Goal: Task Accomplishment & Management: Manage account settings

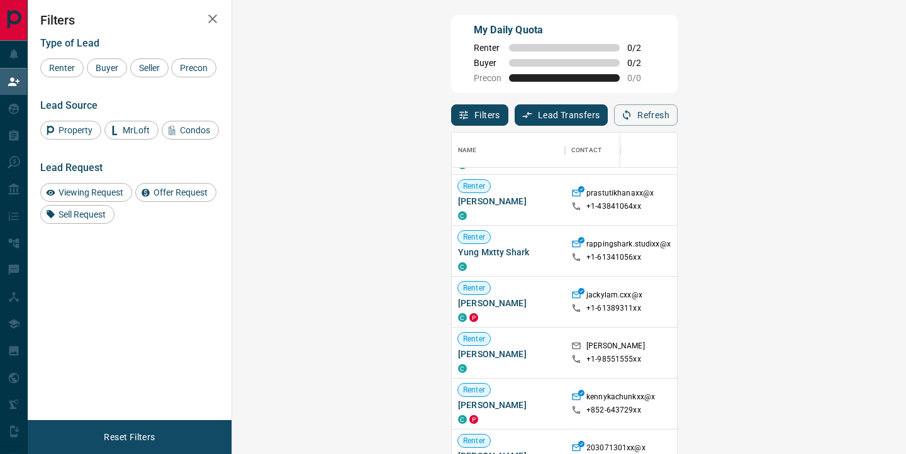
scroll to position [299, 0]
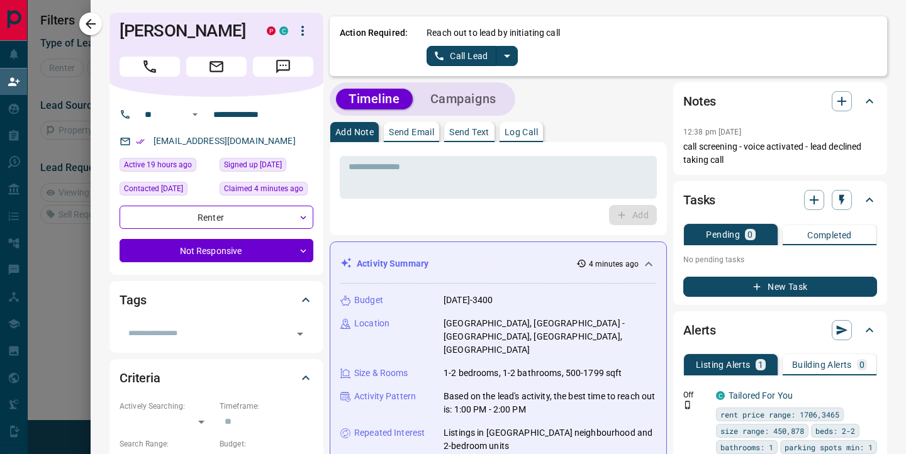
scroll to position [1, 1]
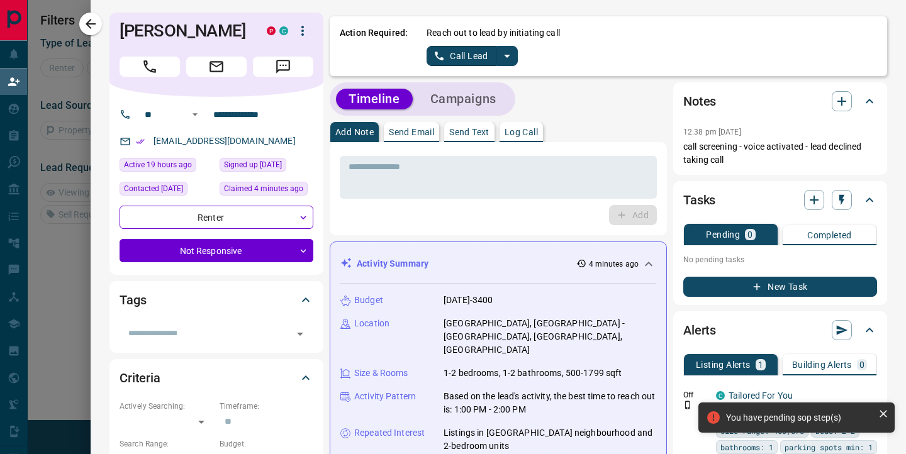
click at [511, 55] on icon "split button" at bounding box center [507, 55] width 15 height 15
click at [481, 104] on li "Log Manual Call" at bounding box center [471, 99] width 77 height 19
click at [472, 50] on button "Log Manual Call" at bounding box center [468, 56] width 83 height 20
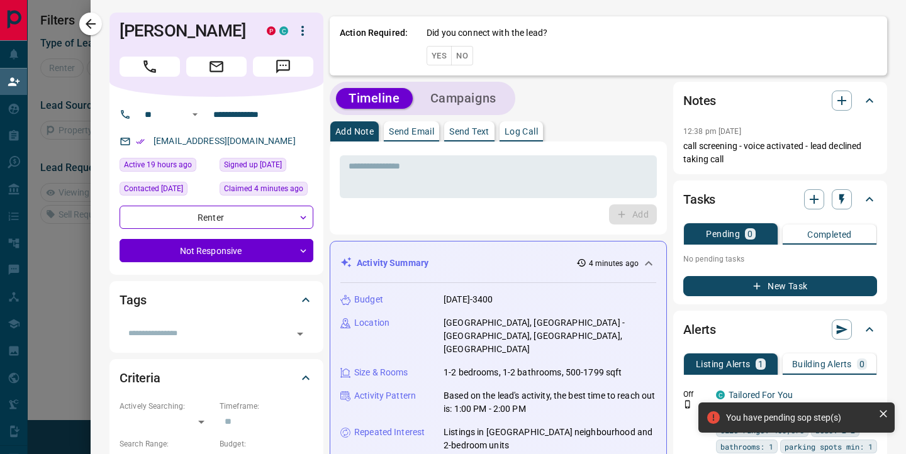
click at [442, 50] on button "Yes" at bounding box center [439, 56] width 25 height 20
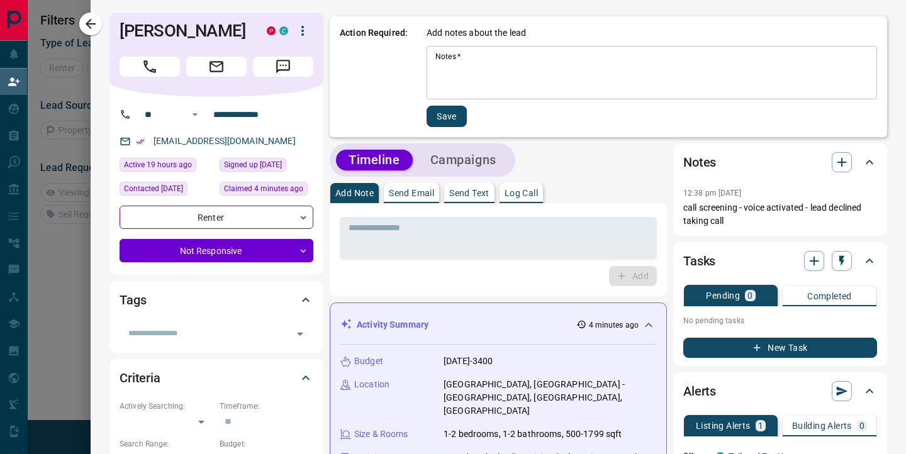
click at [452, 73] on textarea "Notes   *" at bounding box center [651, 73] width 433 height 43
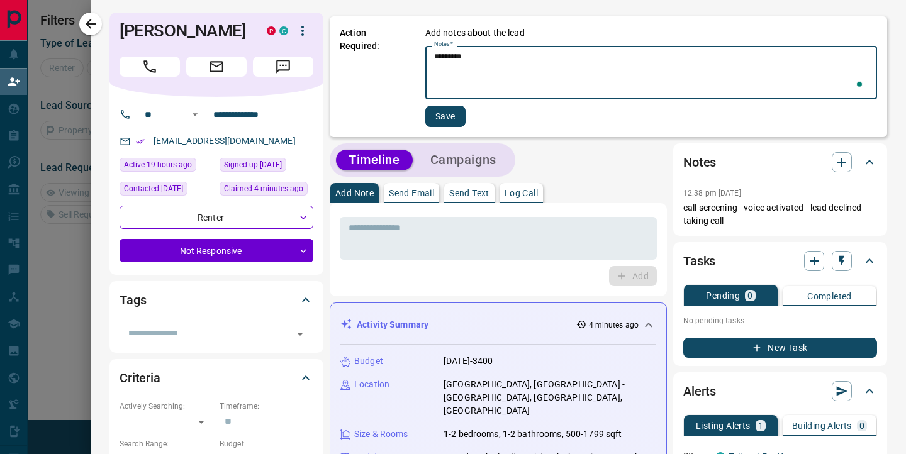
type textarea "*********"
click at [441, 114] on button "Save" at bounding box center [445, 116] width 40 height 21
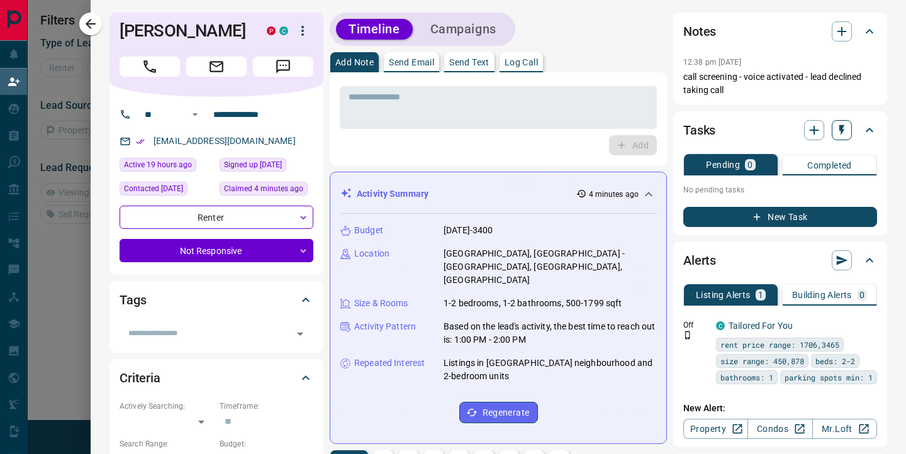
click at [838, 135] on icon "button" at bounding box center [841, 130] width 13 height 13
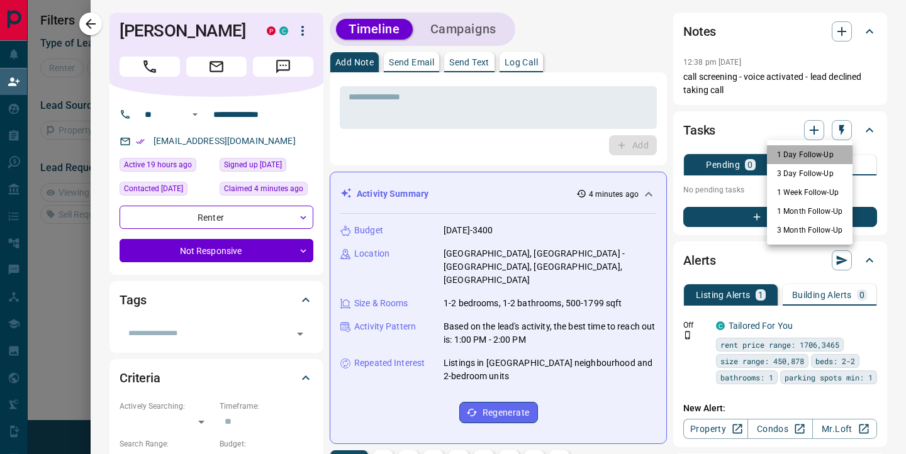
click at [813, 157] on li "1 Day Follow-Up" at bounding box center [810, 154] width 86 height 19
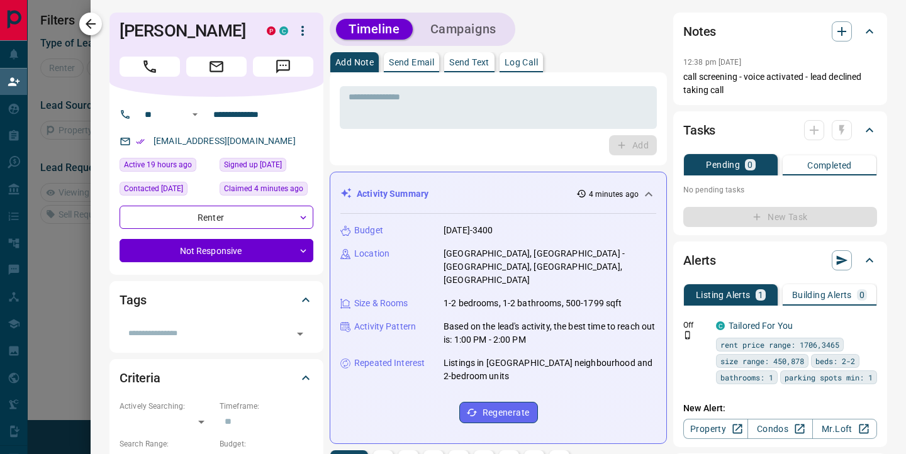
click at [92, 28] on icon "button" at bounding box center [90, 23] width 15 height 15
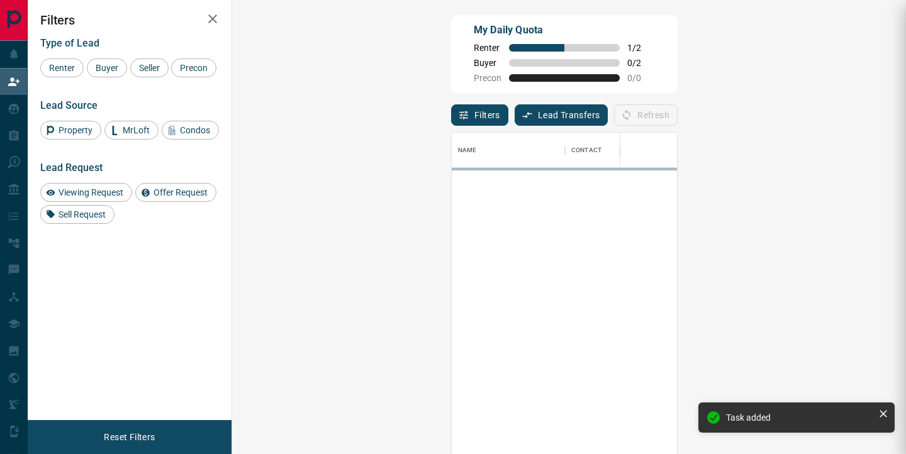
scroll to position [343, 647]
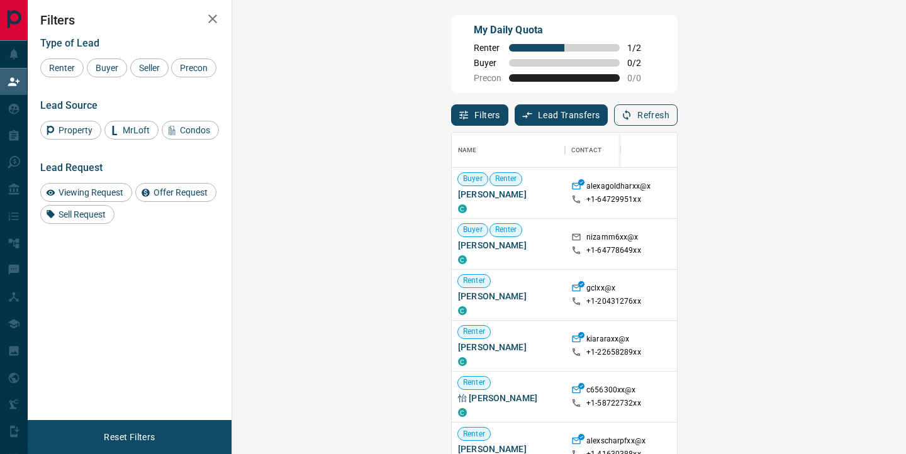
click at [678, 114] on button "Refresh" at bounding box center [646, 114] width 64 height 21
click at [678, 115] on button "Refresh" at bounding box center [646, 114] width 64 height 21
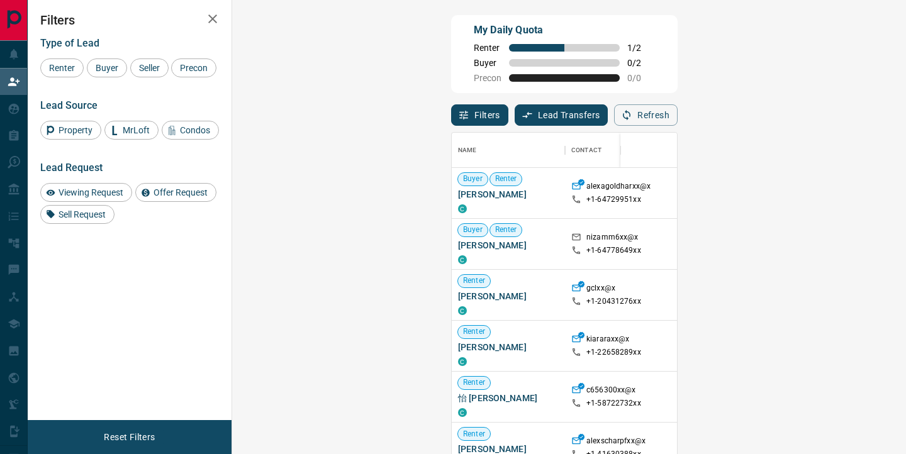
click at [678, 115] on button "Refresh" at bounding box center [646, 114] width 64 height 21
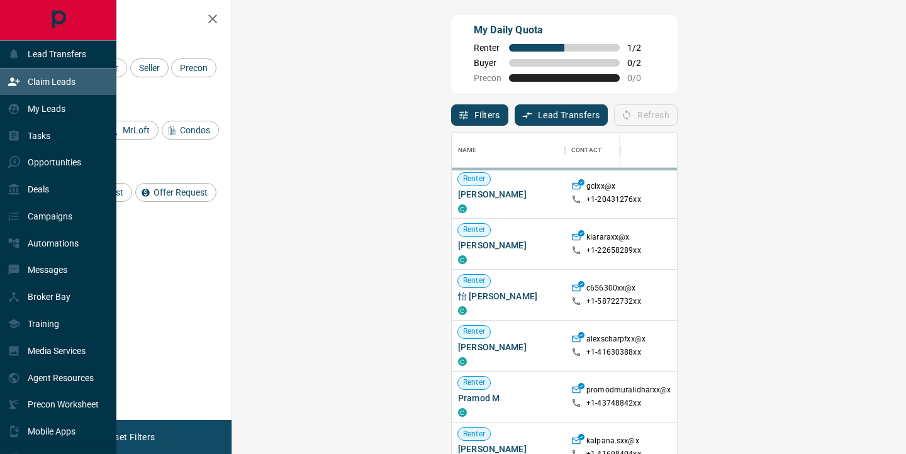
click at [13, 109] on icon at bounding box center [14, 108] width 11 height 11
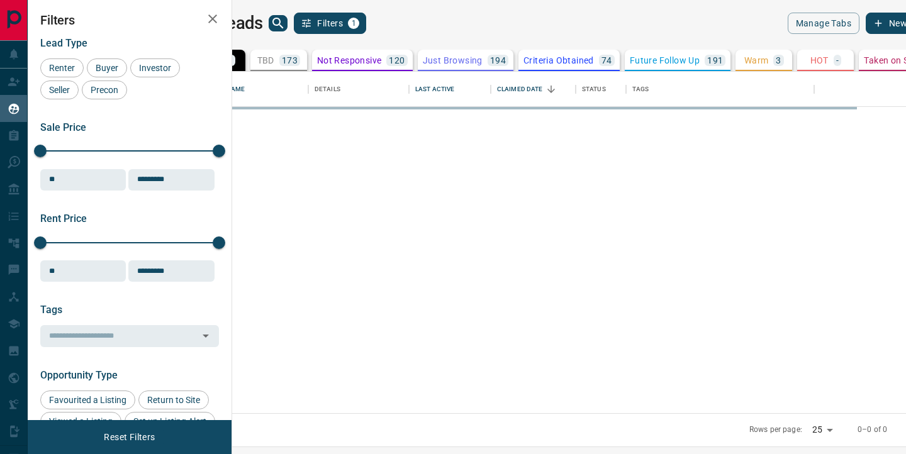
click at [286, 26] on icon "search button" at bounding box center [278, 23] width 15 height 15
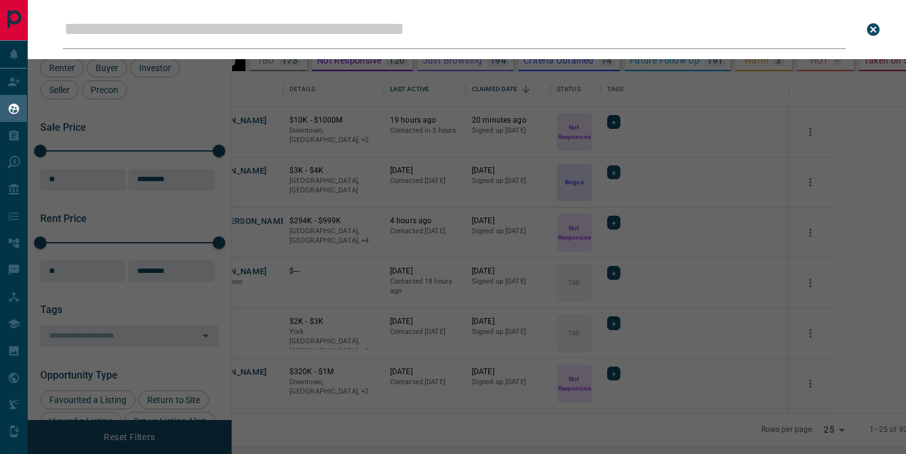
scroll to position [342, 668]
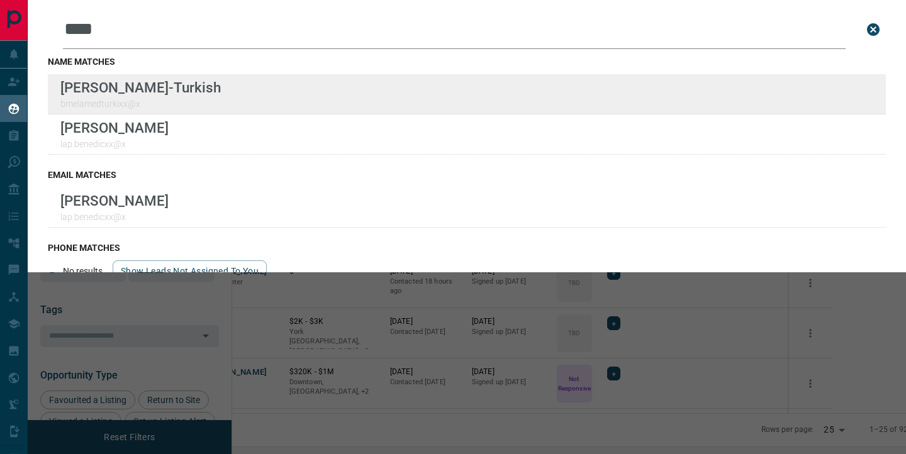
type input "****"
click at [0, 0] on div "Lead Transfers Claim Leads My Leads Tasks Opportunities Deals Campaigns Automat…" at bounding box center [453, 219] width 906 height 438
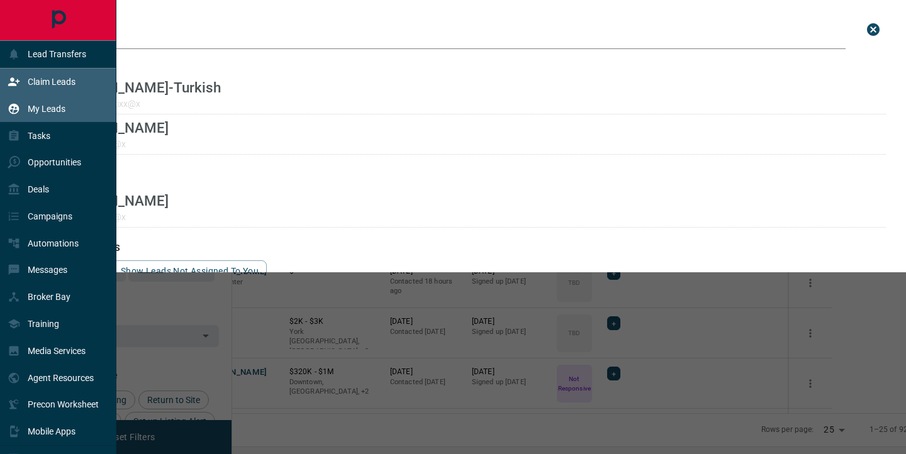
click at [43, 74] on div "Claim Leads" at bounding box center [42, 82] width 68 height 21
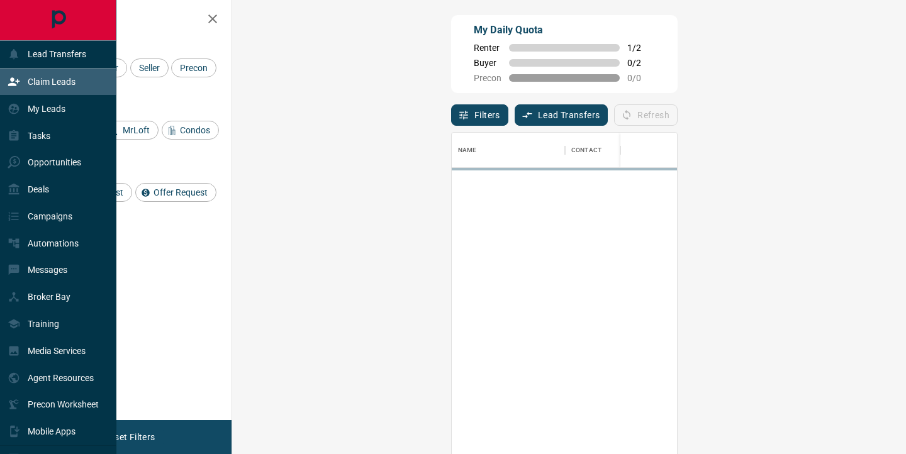
scroll to position [343, 647]
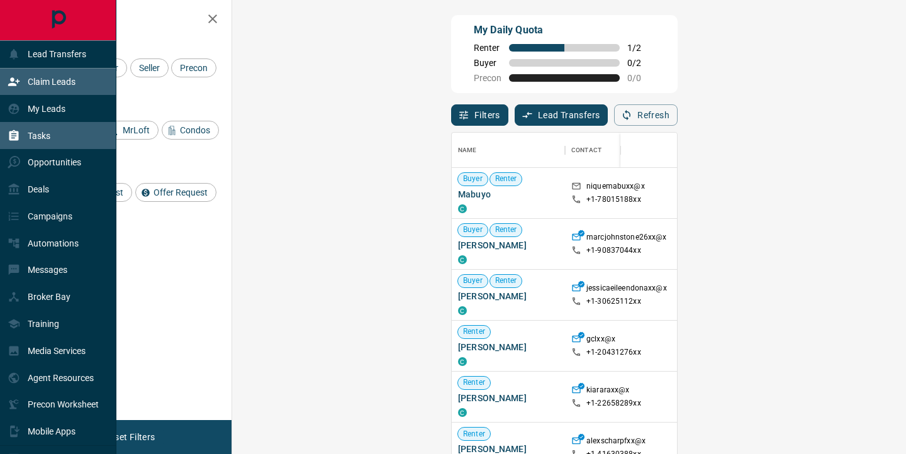
click at [24, 135] on div "Tasks" at bounding box center [29, 135] width 43 height 21
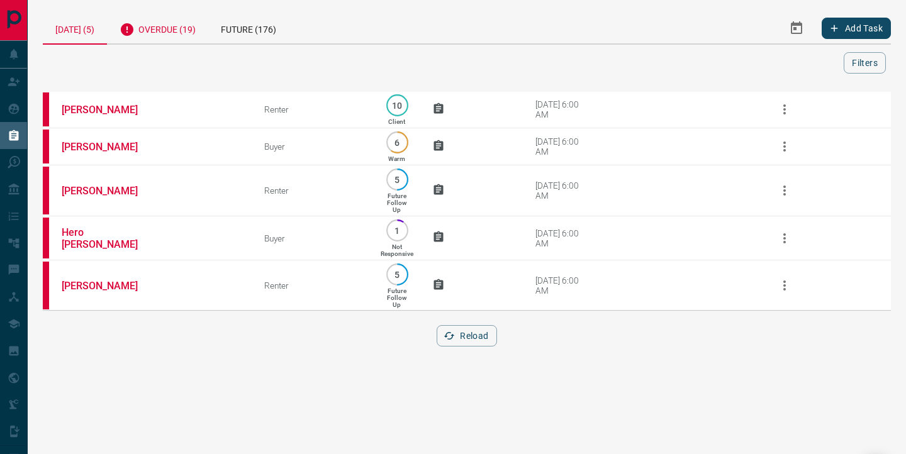
click at [180, 28] on div "Overdue (19)" at bounding box center [157, 28] width 101 height 31
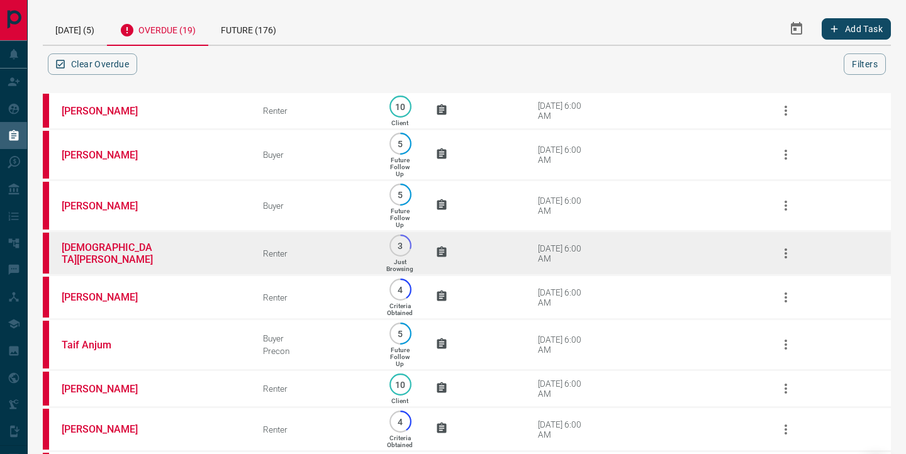
scroll to position [541, 0]
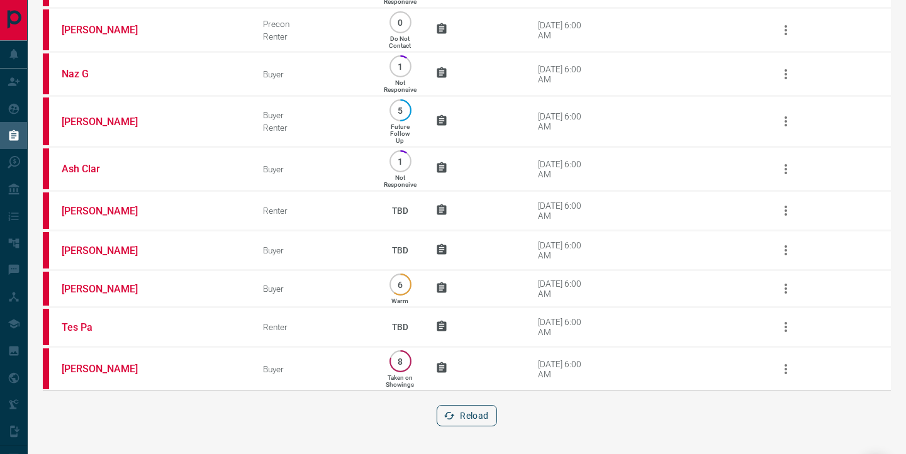
click at [481, 418] on button "Reload" at bounding box center [467, 415] width 60 height 21
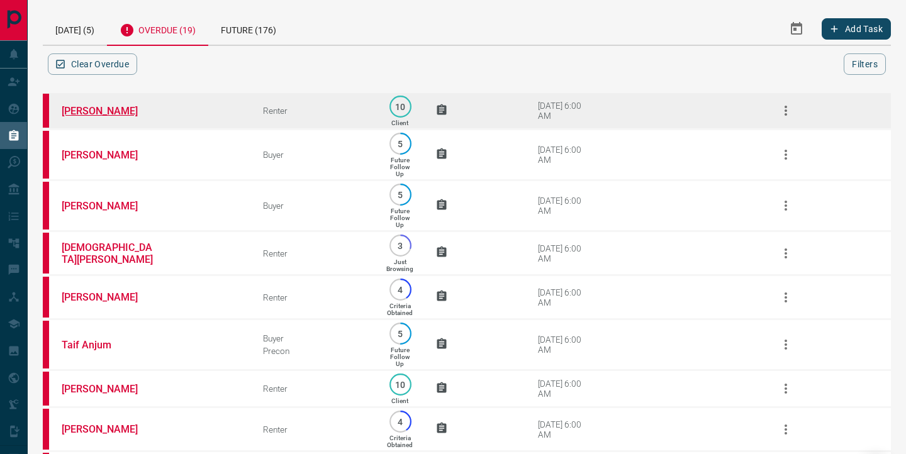
click at [101, 109] on link "[PERSON_NAME]" at bounding box center [109, 111] width 94 height 12
